Goal: Task Accomplishment & Management: Use online tool/utility

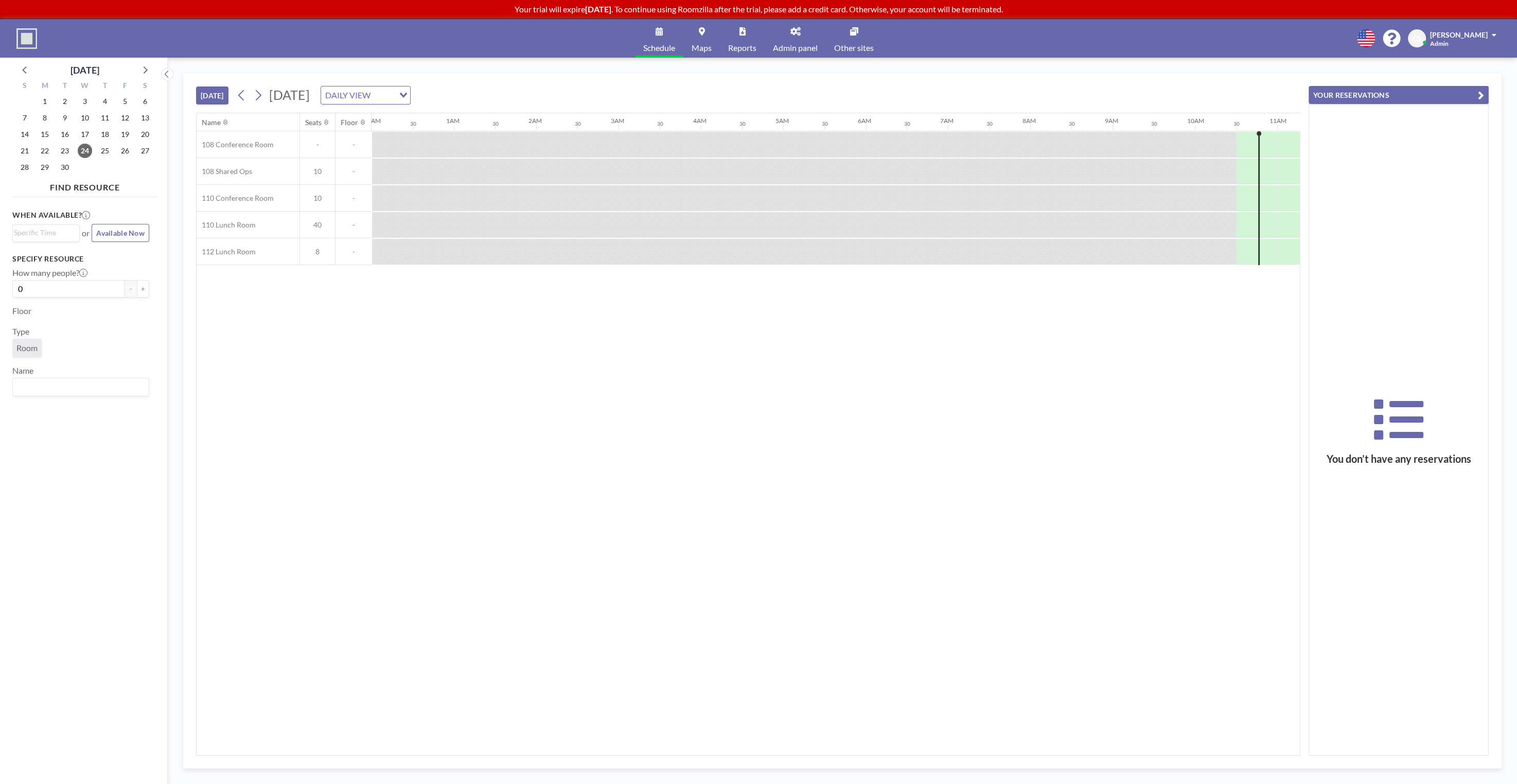
scroll to position [0, 700]
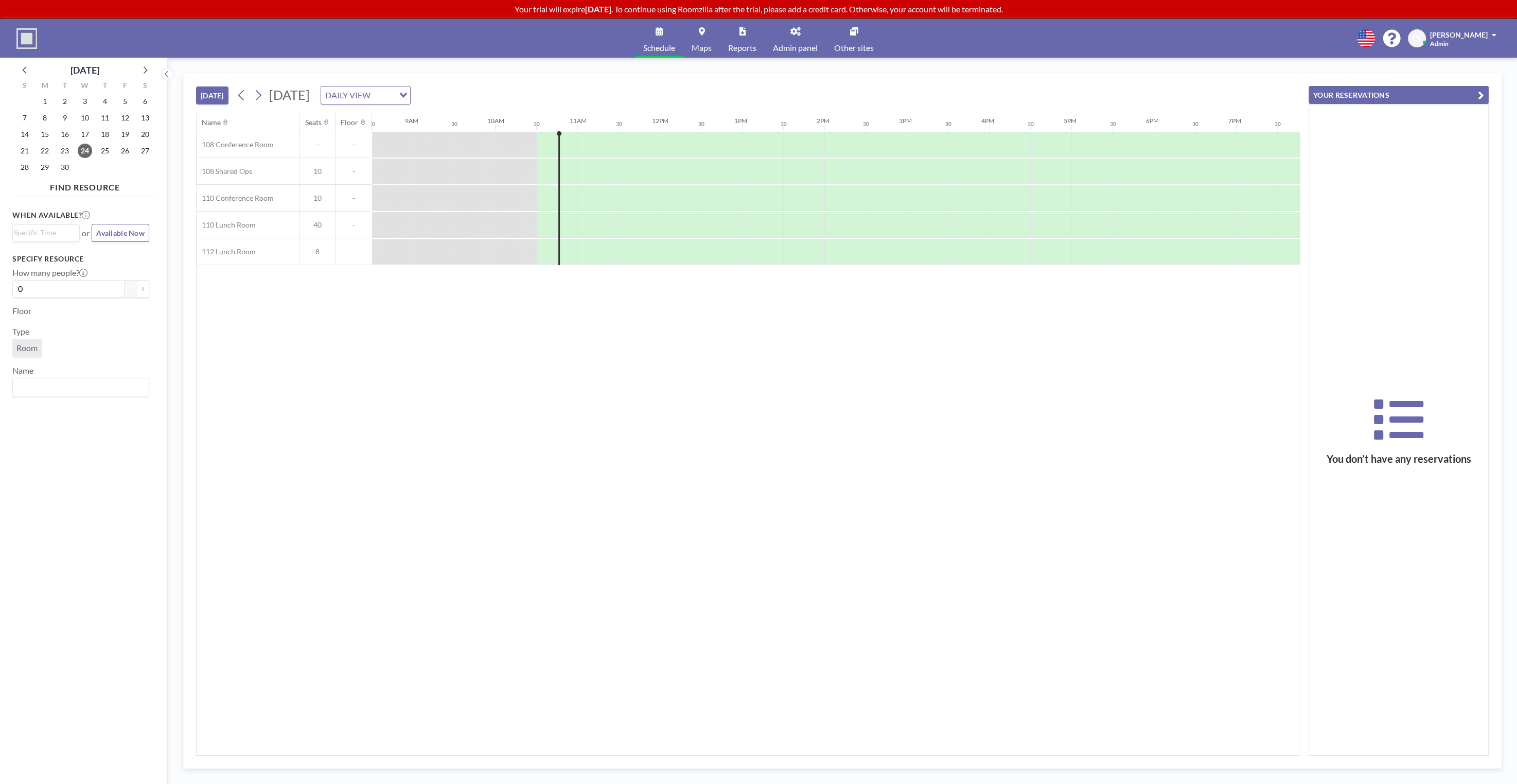
click at [1238, 50] on div "Schedule Maps Reports Admin panel Other sites English Polski 日本語 Española CS [P…" at bounding box center [758, 39] width 1517 height 39
click at [410, 98] on div "DAILY VIEW Loading..." at bounding box center [366, 95] width 89 height 17
click at [518, 124] on li "WEEKLY VIEW" at bounding box center [511, 126] width 89 height 14
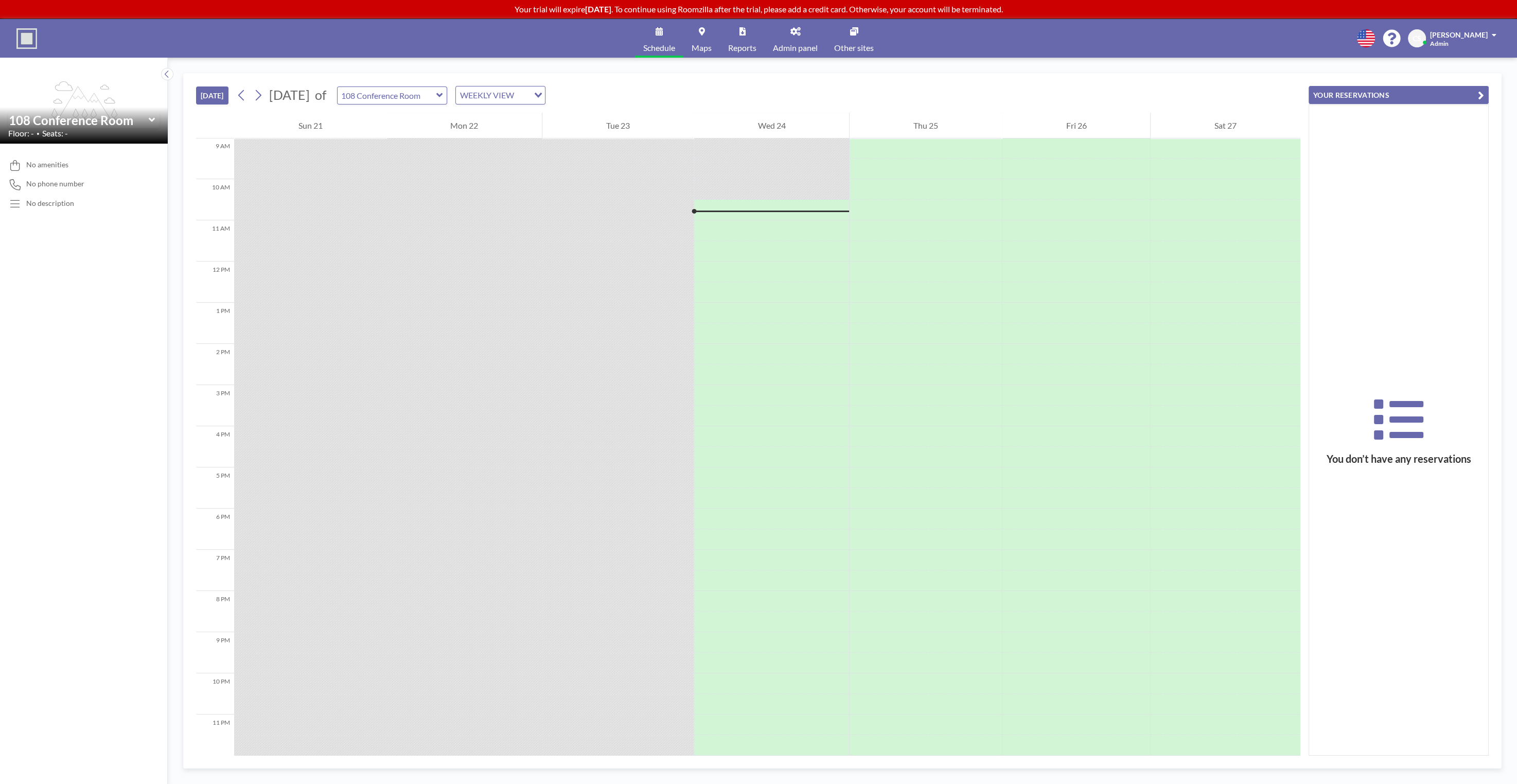
scroll to position [375, 0]
click at [443, 95] on icon at bounding box center [439, 95] width 6 height 4
type input "110 Conference Room"
click at [926, 77] on div "[DATE] [DATE] of 110 Conference Room WEEKLY VIEW Loading..." at bounding box center [747, 93] width 1104 height 40
click at [684, 79] on div "[DATE] [DATE] of 110 Conference Room WEEKLY VIEW Loading..." at bounding box center [747, 93] width 1104 height 40
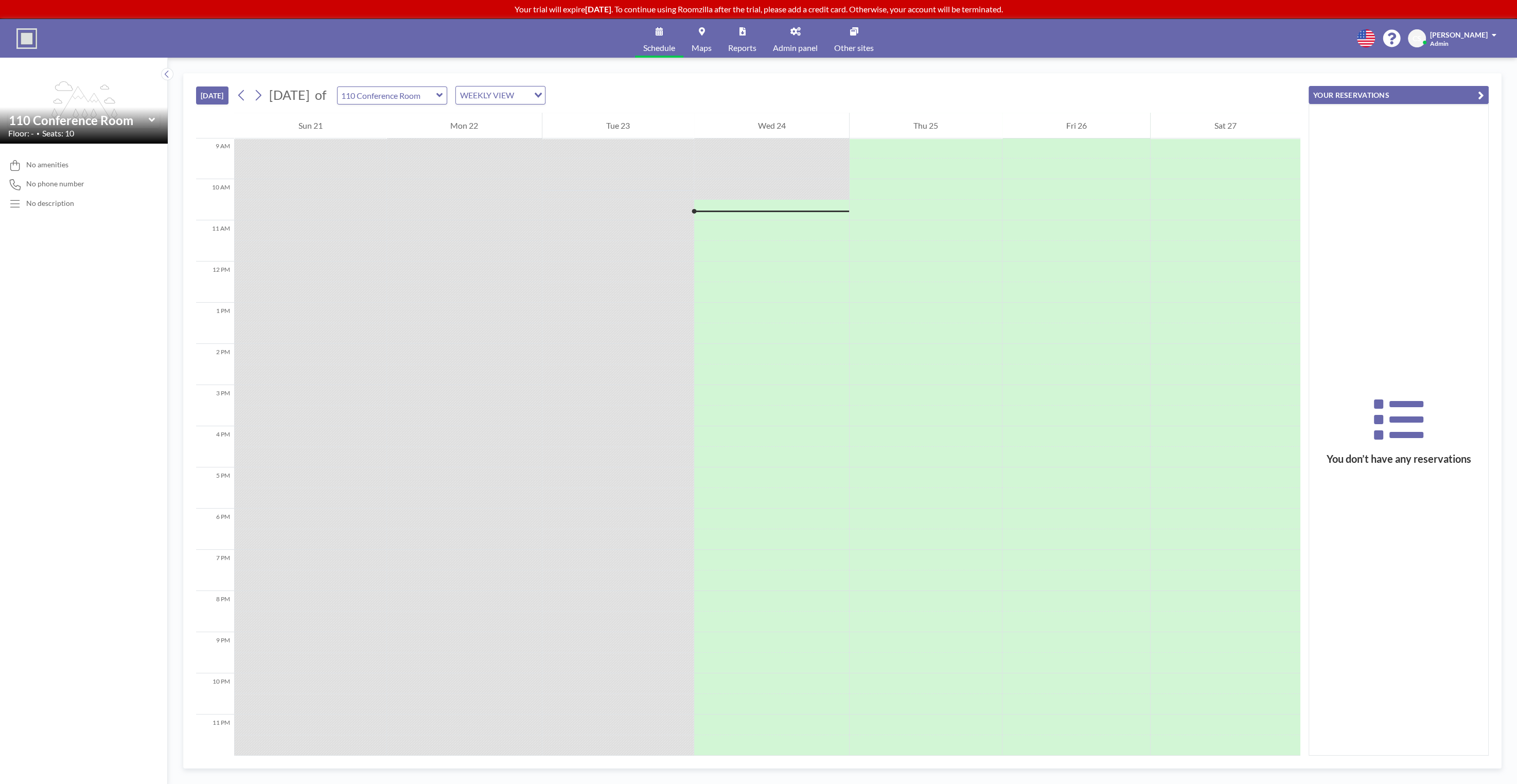
click at [684, 79] on div "[DATE] [DATE] of 110 Conference Room WEEKLY VIEW Loading..." at bounding box center [747, 93] width 1104 height 40
click at [24, 204] on div "No description" at bounding box center [84, 203] width 151 height 11
click at [672, 80] on div "[DATE] [DATE] of 110 Conference Room WEEKLY VIEW Loading..." at bounding box center [747, 93] width 1104 height 40
click at [679, 83] on div "[DATE] [DATE] of 110 Conference Room WEEKLY VIEW Loading..." at bounding box center [747, 93] width 1104 height 40
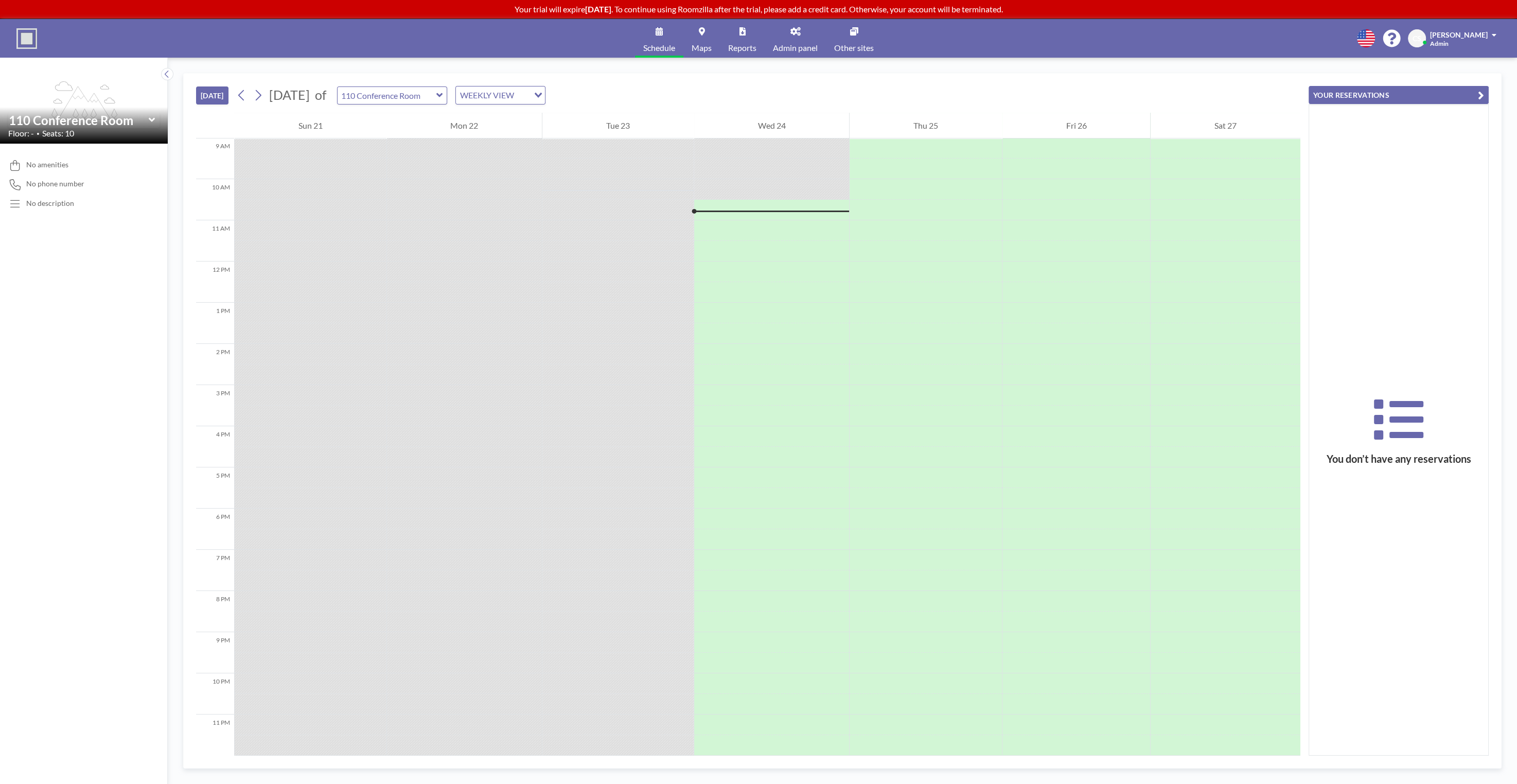
click at [679, 83] on div "[DATE] [DATE] of 110 Conference Room WEEKLY VIEW Loading..." at bounding box center [747, 93] width 1104 height 40
click at [722, 82] on div "[DATE] [DATE] of 110 Conference Room WEEKLY VIEW Loading..." at bounding box center [747, 93] width 1104 height 40
click at [722, 83] on div "[DATE] [DATE] of 110 Conference Room WEEKLY VIEW Loading..." at bounding box center [747, 93] width 1104 height 40
click at [792, 89] on div "[DATE] [DATE] of 110 Conference Room WEEKLY VIEW Loading..." at bounding box center [747, 93] width 1104 height 40
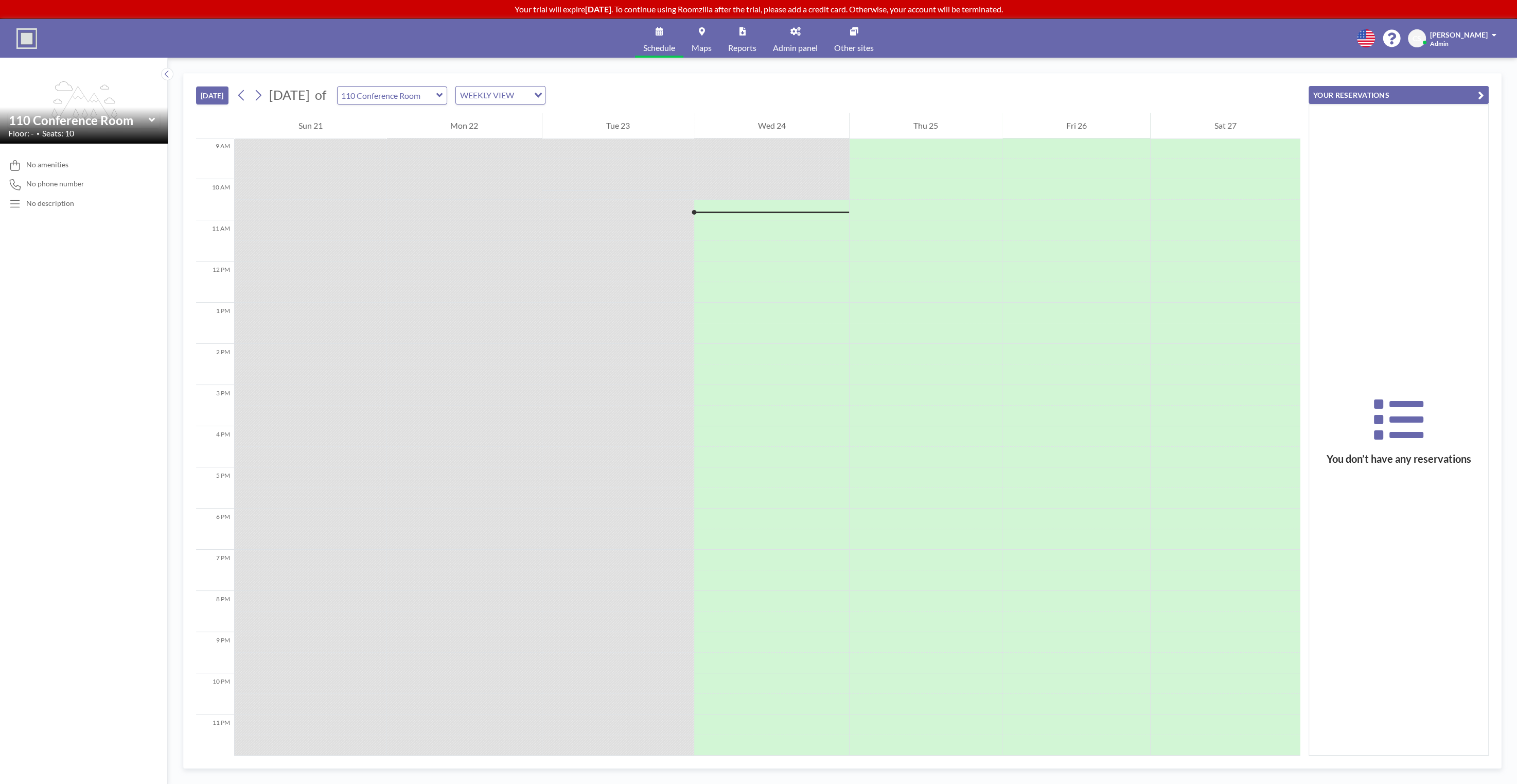
click at [792, 89] on div "[DATE] [DATE] of 110 Conference Room WEEKLY VIEW Loading..." at bounding box center [747, 93] width 1104 height 40
click at [946, 68] on div "[DATE] [DATE] of 110 Conference Room WEEKLY VIEW Loading... 12 AM 1 AM 2 AM 3 A…" at bounding box center [842, 420] width 1349 height 726
click at [1199, 55] on div "Schedule Maps Reports Admin panel Other sites English Polski 日本語 Española CS [P…" at bounding box center [758, 39] width 1517 height 39
click at [785, 81] on div "[DATE] [DATE] of 110 Conference Room WEEKLY VIEW Loading..." at bounding box center [747, 93] width 1104 height 40
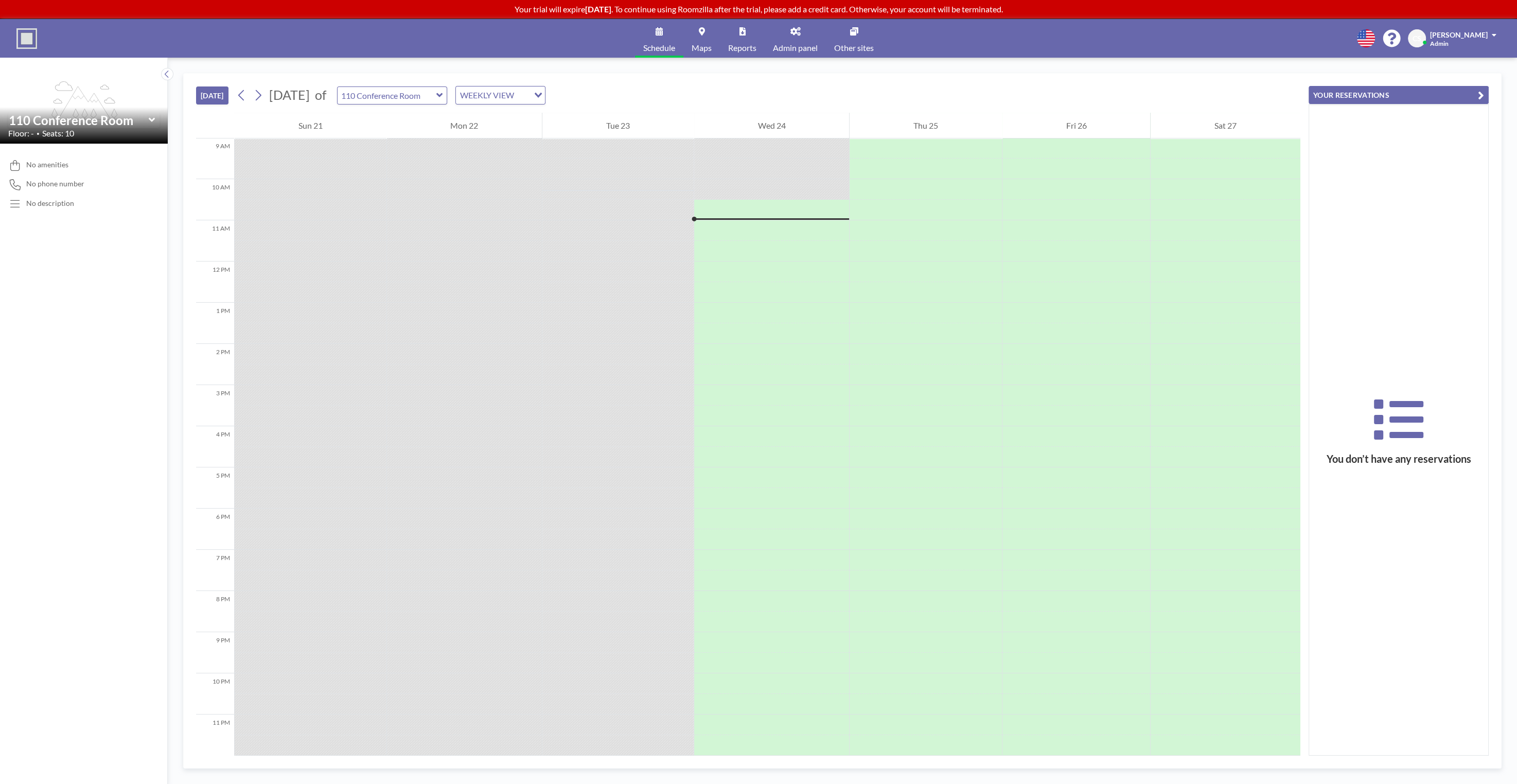
click at [785, 81] on div "[DATE] [DATE] of 110 Conference Room WEEKLY VIEW Loading..." at bounding box center [747, 93] width 1104 height 40
click at [772, 78] on div "[DATE] [DATE] of 110 Conference Room WEEKLY VIEW Loading..." at bounding box center [747, 93] width 1104 height 40
click at [929, 36] on div "Schedule Maps Reports Admin panel Other sites English Polski 日本語 Española CS [P…" at bounding box center [758, 39] width 1517 height 39
click at [782, 75] on div "[DATE] [DATE] of 110 Conference Room WEEKLY VIEW Loading..." at bounding box center [747, 93] width 1104 height 40
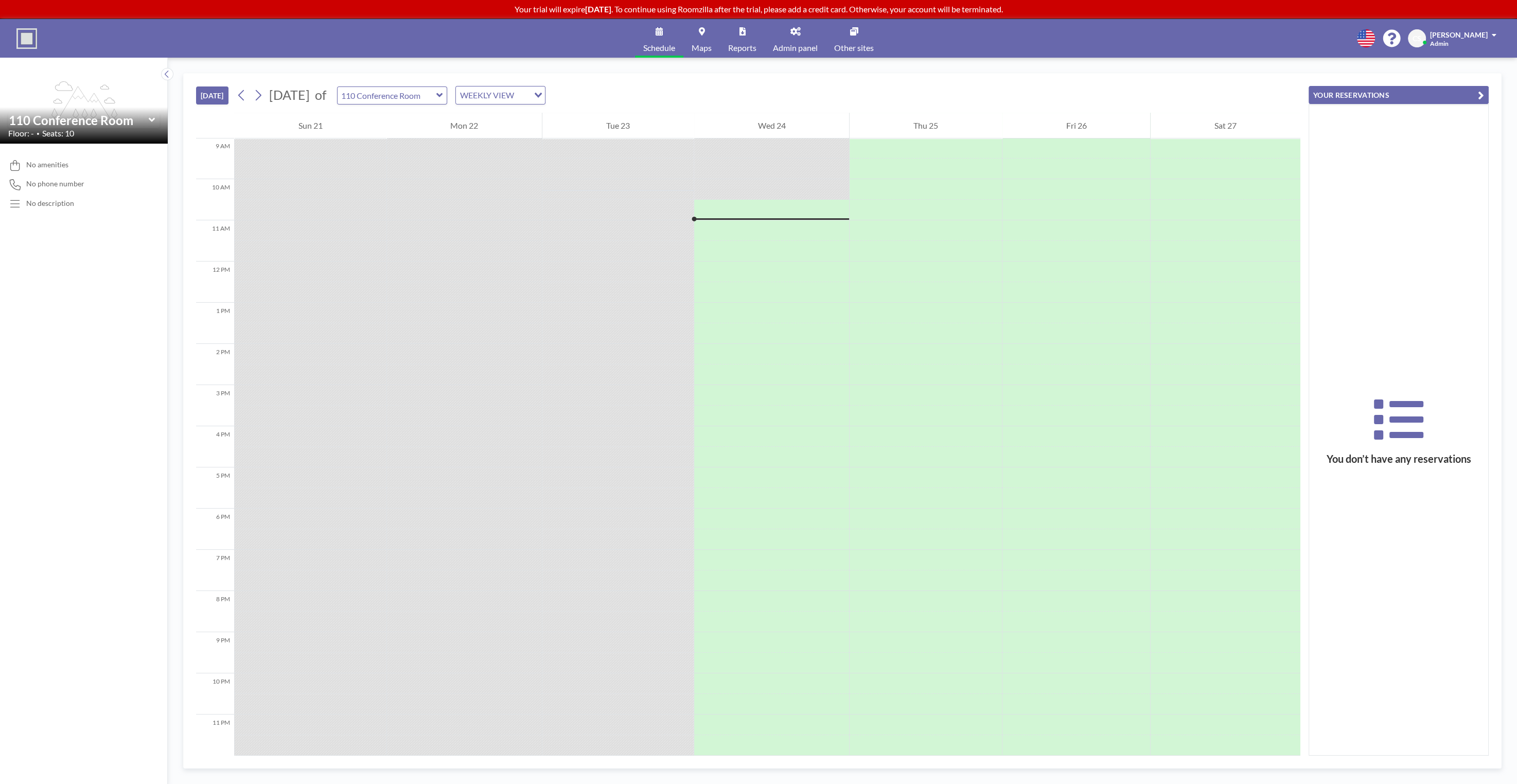
click at [783, 73] on div "[DATE] [DATE] of 110 Conference Room WEEKLY VIEW Loading..." at bounding box center [747, 93] width 1104 height 40
click at [792, 71] on div "[DATE] [DATE] of 110 Conference Room WEEKLY VIEW Loading... 12 AM 1 AM 2 AM 3 A…" at bounding box center [842, 420] width 1349 height 726
click at [1245, 34] on div "Schedule Maps Reports Admin panel Other sites English Polski 日本語 Española CS [P…" at bounding box center [758, 39] width 1517 height 39
click at [1246, 35] on div "Schedule Maps Reports Admin panel Other sites English Polski 日本語 Española CS [P…" at bounding box center [758, 39] width 1517 height 39
click at [1254, 33] on div "Schedule Maps Reports Admin panel Other sites English Polski 日本語 Española CS [P…" at bounding box center [758, 39] width 1517 height 39
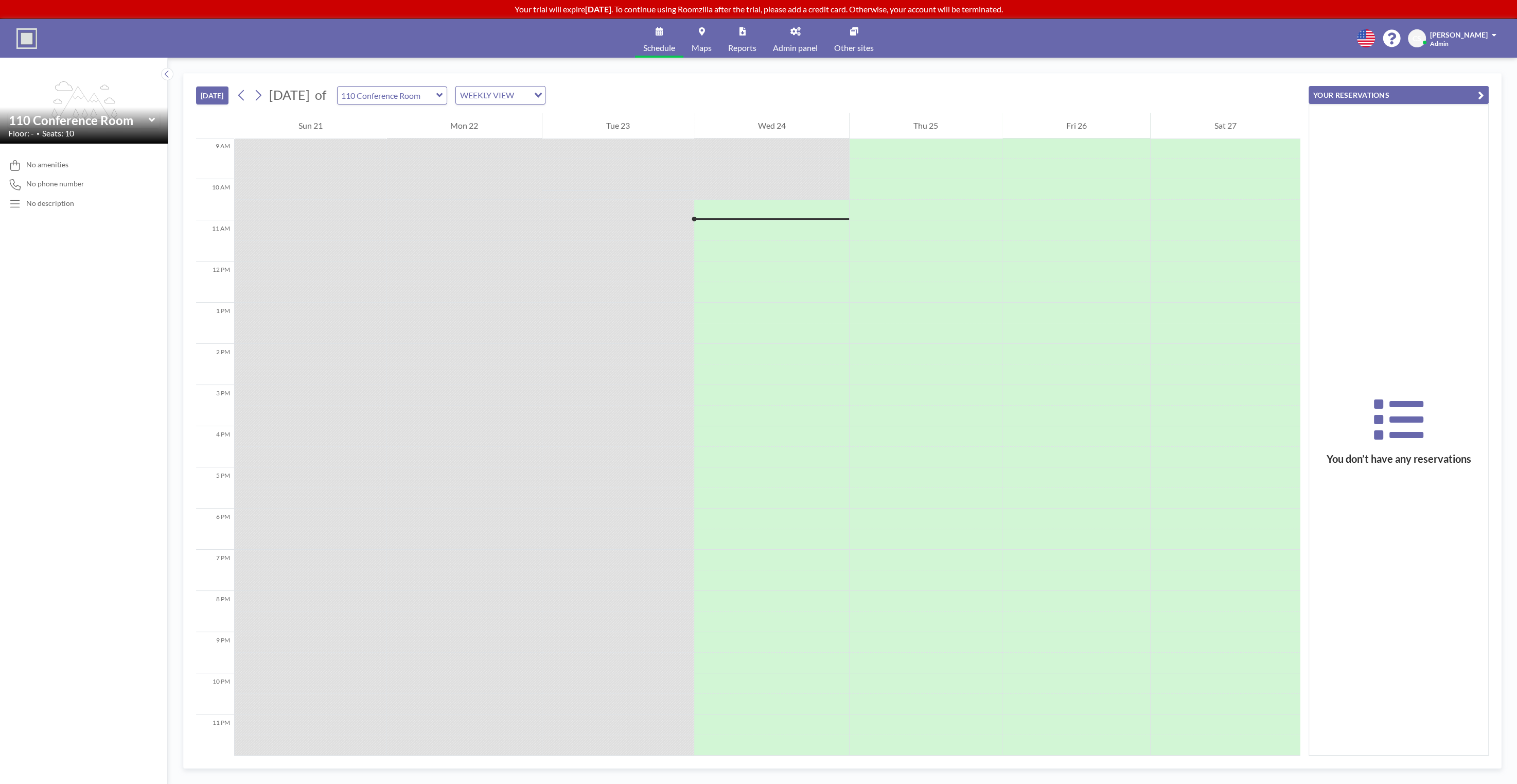
click at [1254, 34] on div "Schedule Maps Reports Admin panel Other sites English Polski 日本語 Española CS [P…" at bounding box center [758, 39] width 1517 height 39
click at [1213, 44] on div "Schedule Maps Reports Admin panel Other sites English Polski 日本語 Española CS [P…" at bounding box center [758, 39] width 1517 height 39
click at [1213, 42] on div "Schedule Maps Reports Admin panel Other sites English Polski 日本語 Española CS [P…" at bounding box center [758, 39] width 1517 height 39
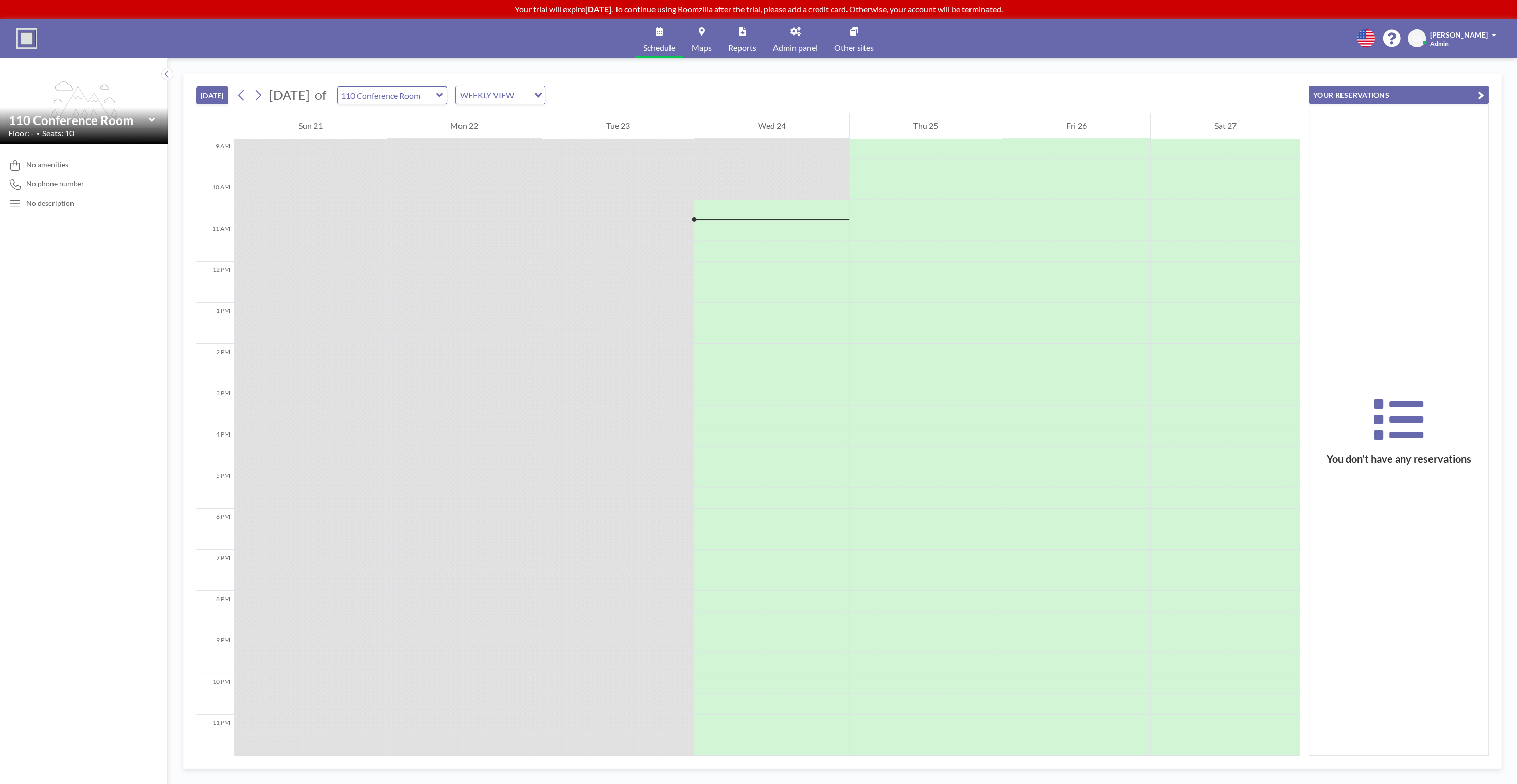
click at [1213, 42] on div "Schedule Maps Reports Admin panel Other sites English Polski 日本語 Española CS [P…" at bounding box center [758, 39] width 1517 height 39
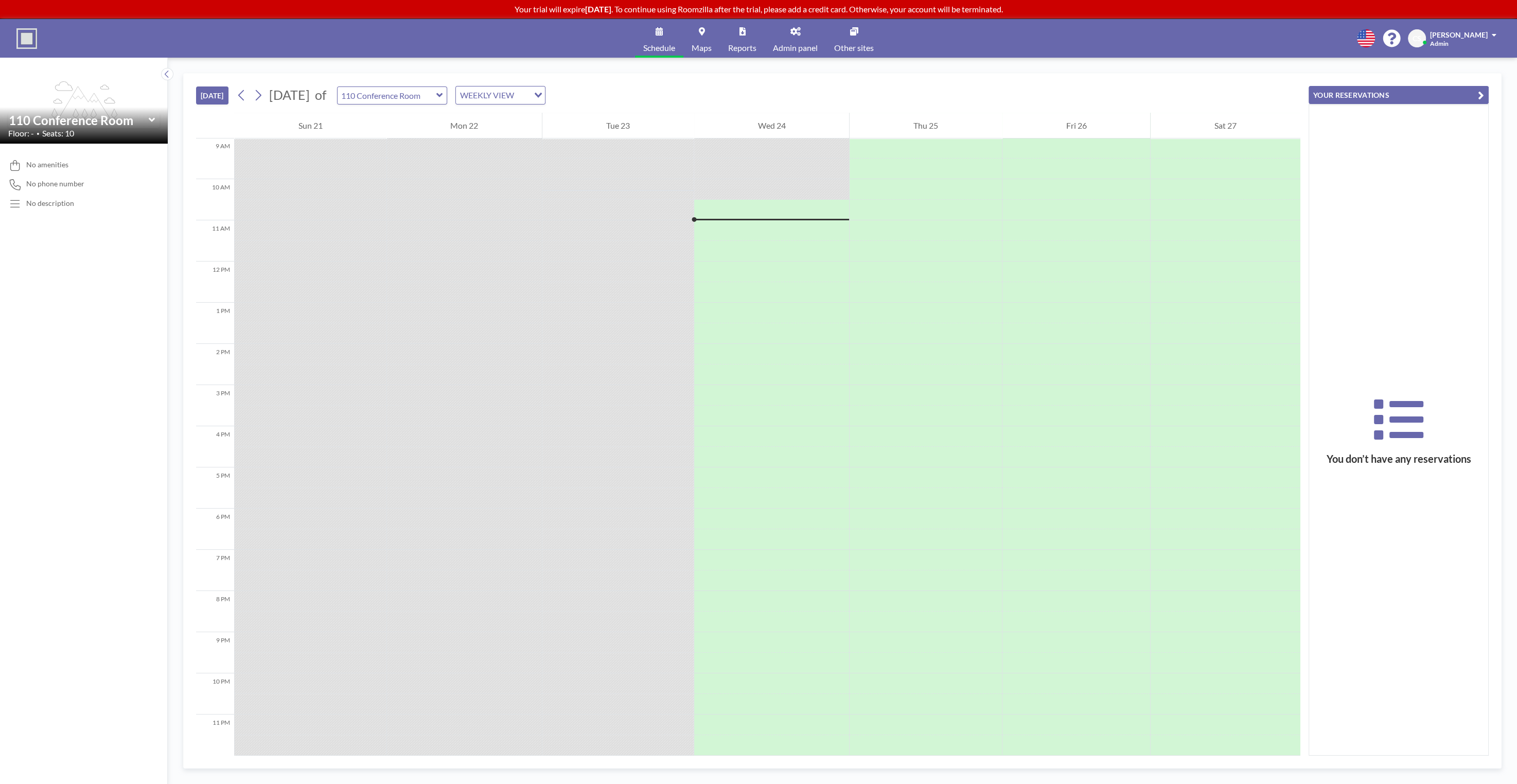
click at [1213, 42] on div "Schedule Maps Reports Admin panel Other sites English Polski 日本語 Española CS [P…" at bounding box center [758, 39] width 1517 height 39
